Goal: Feedback & Contribution: Leave review/rating

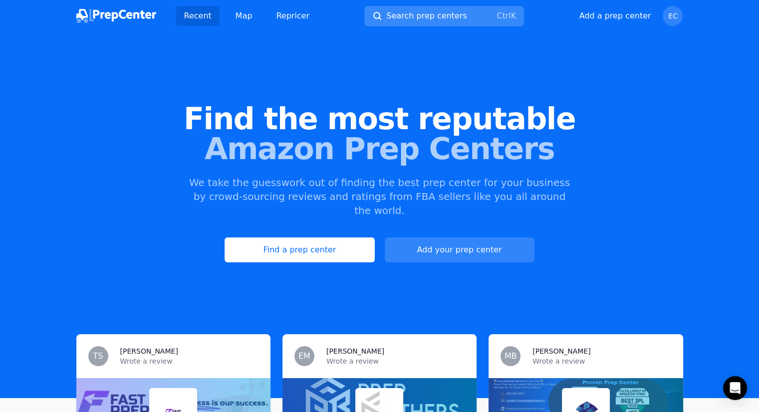
click at [453, 17] on span "Search prep centers" at bounding box center [426, 16] width 80 height 12
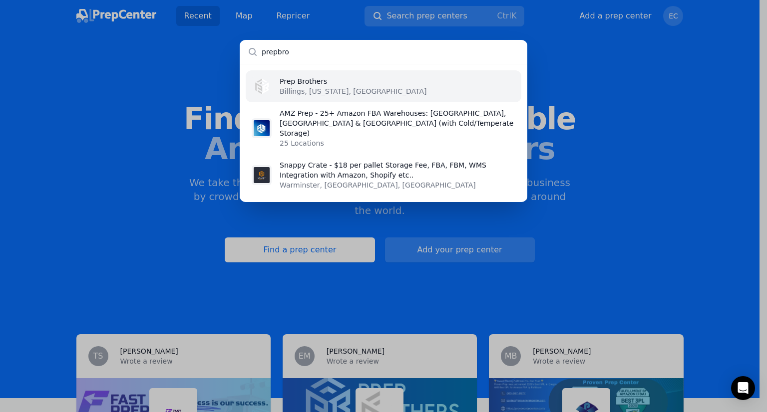
type input "prepbro"
click at [322, 85] on p "Prep Brothers" at bounding box center [353, 81] width 147 height 10
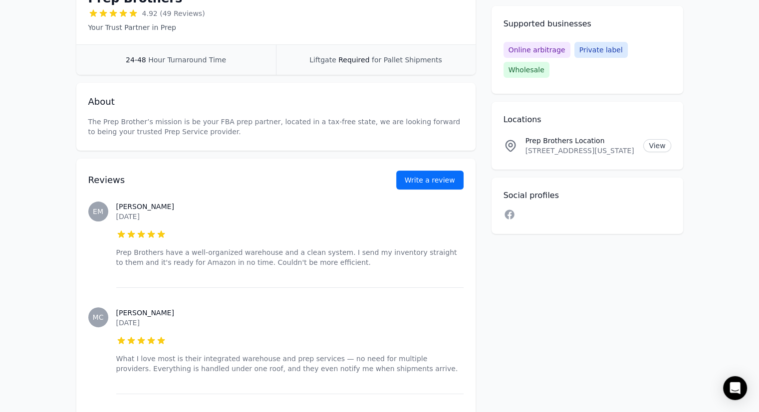
scroll to position [212, 0]
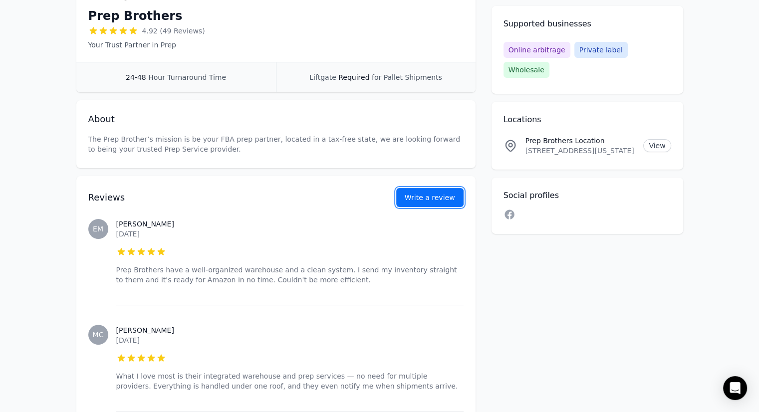
click at [443, 200] on button "Write a review" at bounding box center [429, 197] width 67 height 19
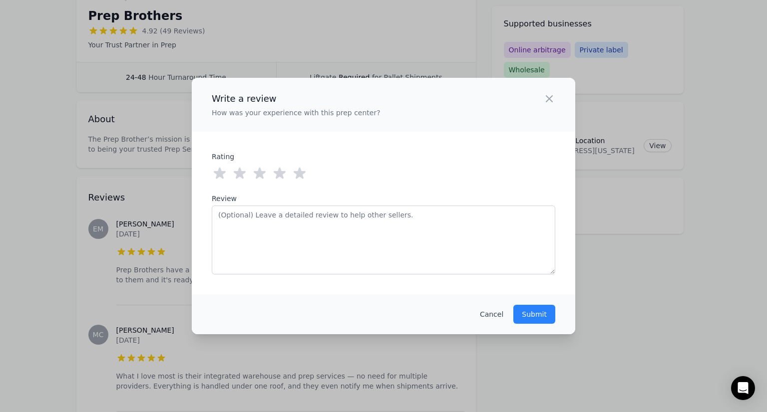
click at [292, 172] on icon at bounding box center [300, 174] width 16 height 16
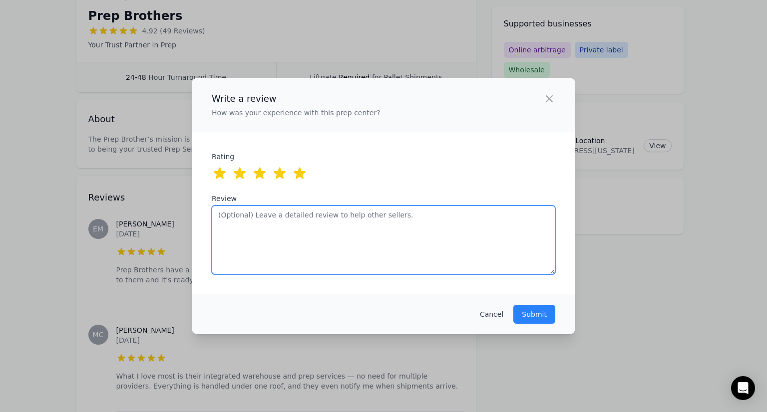
click at [304, 217] on textarea "Review" at bounding box center [383, 240] width 343 height 69
paste textarea "PrepFBA has a clean and well-run warehouse. They offer short- and long-term sto…"
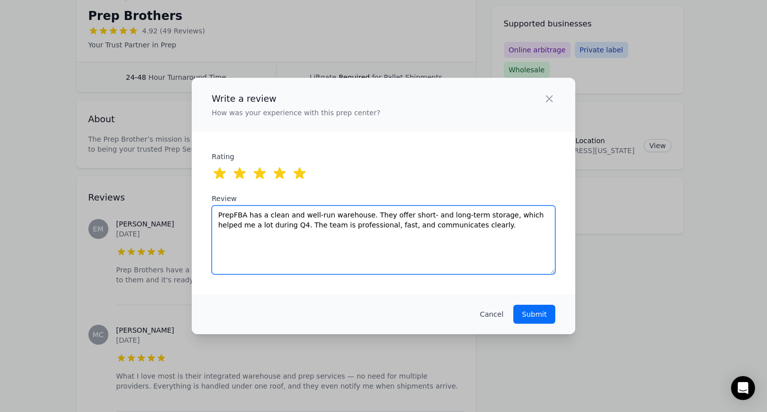
type textarea "PrepFBA has a clean and well-run warehouse. They offer short- and long-term sto…"
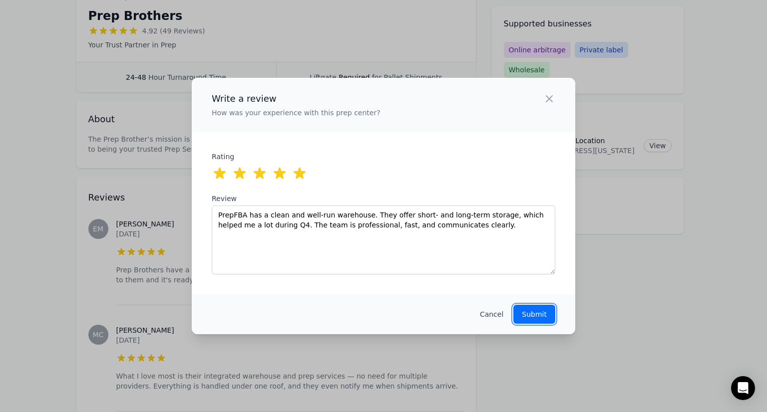
click at [545, 314] on p "Submit" at bounding box center [534, 315] width 25 height 10
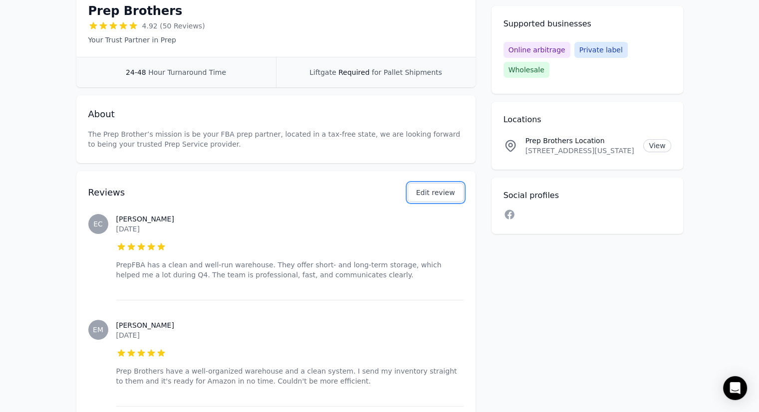
scroll to position [162, 0]
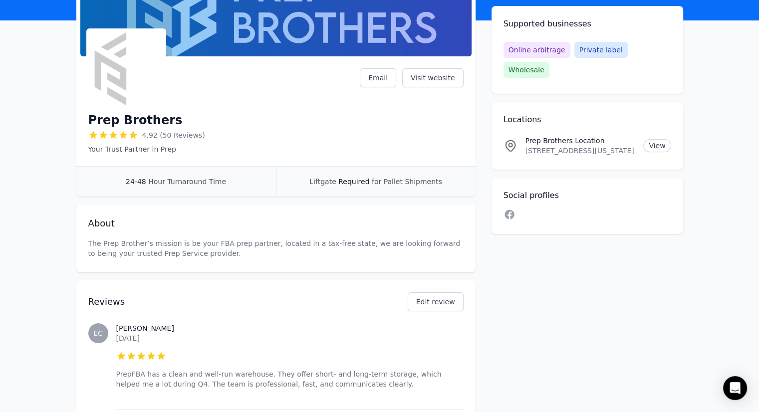
scroll to position [0, 0]
